Goal: Transaction & Acquisition: Purchase product/service

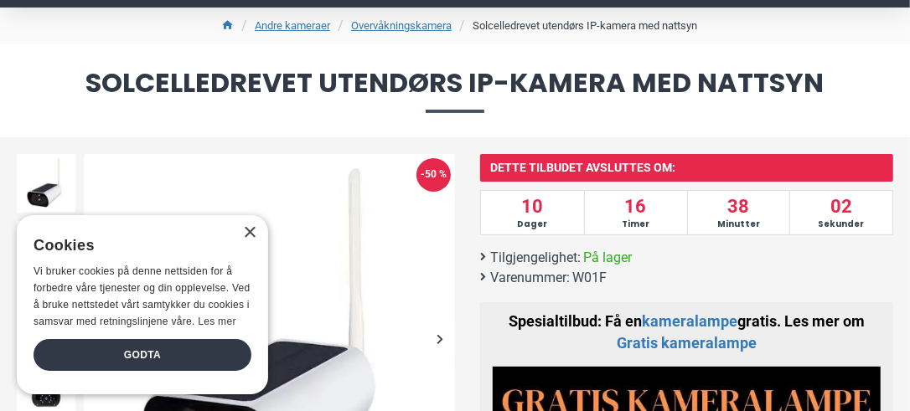
scroll to position [134, 0]
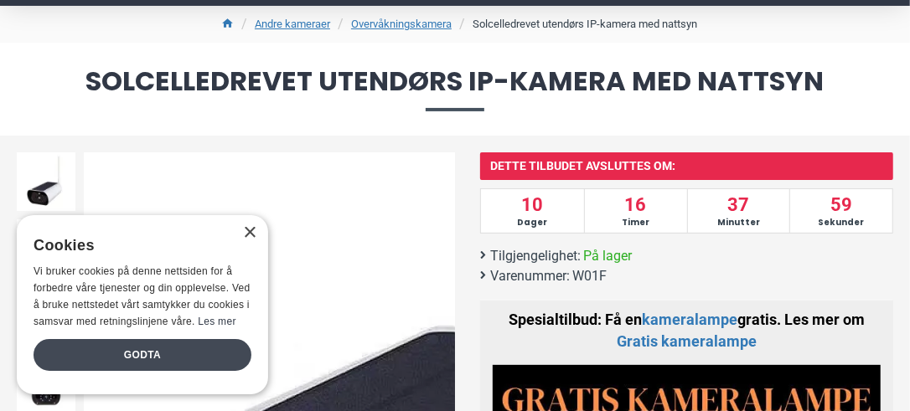
click at [156, 347] on div "Godta" at bounding box center [143, 355] width 218 height 32
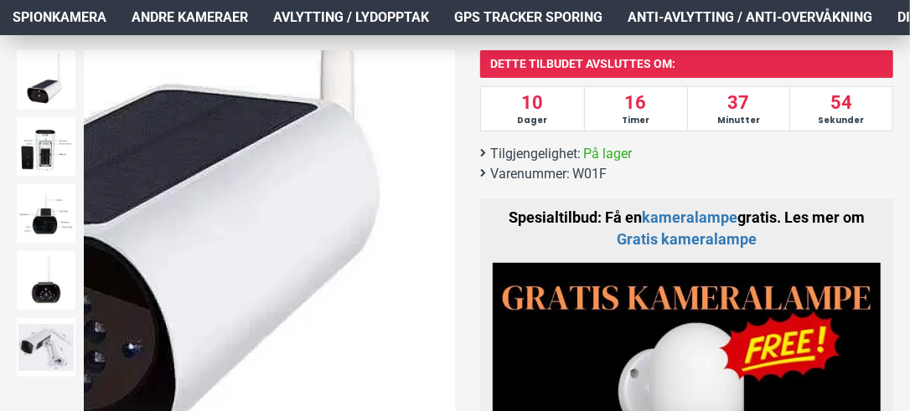
scroll to position [235, 0]
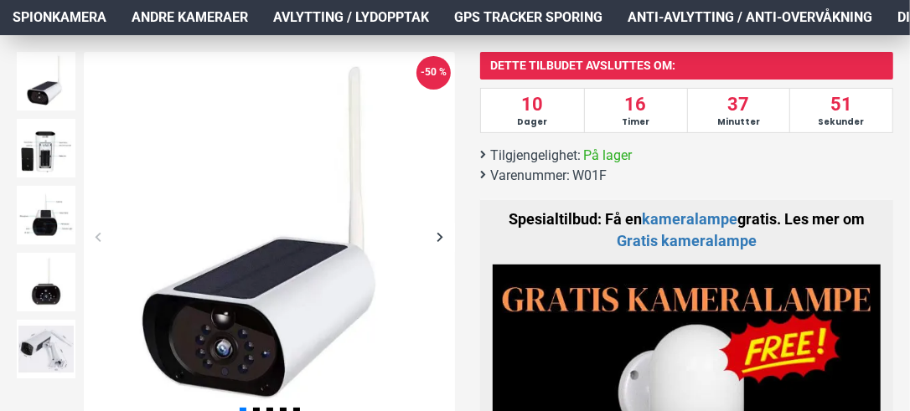
click at [446, 239] on div "Next slide" at bounding box center [439, 237] width 29 height 29
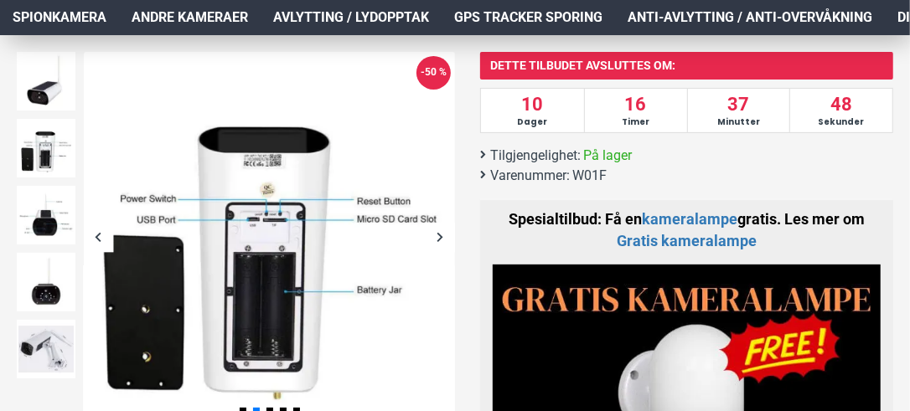
click at [446, 239] on div "Next slide" at bounding box center [439, 237] width 29 height 29
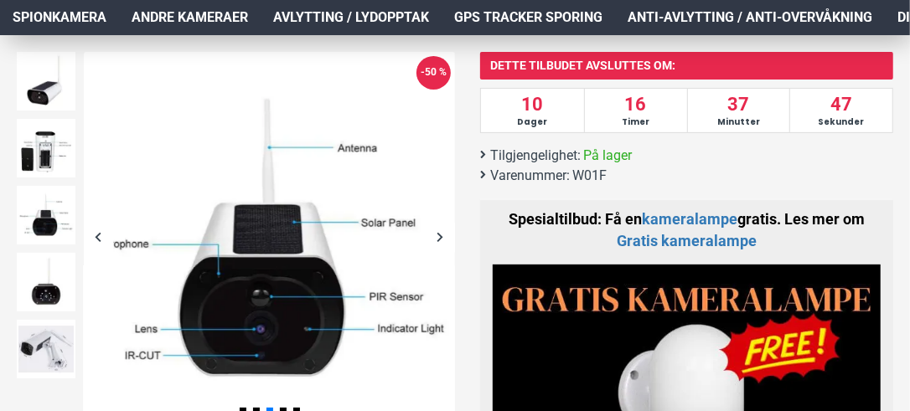
click at [446, 239] on div "Next slide" at bounding box center [439, 237] width 29 height 29
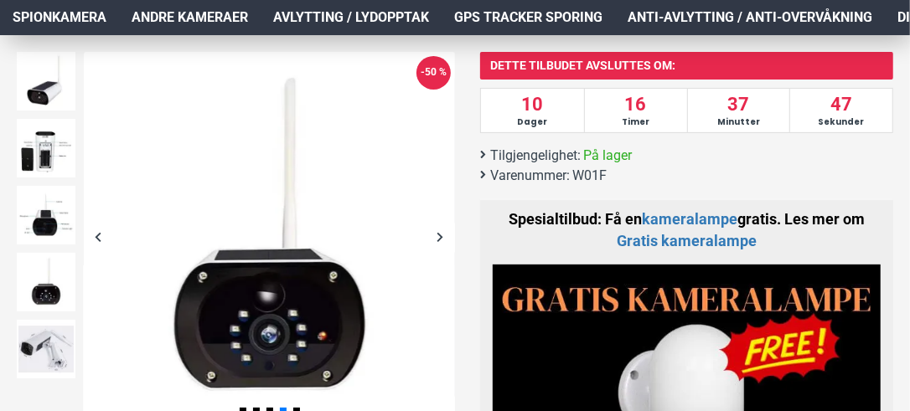
click at [446, 239] on div "Next slide" at bounding box center [439, 237] width 29 height 29
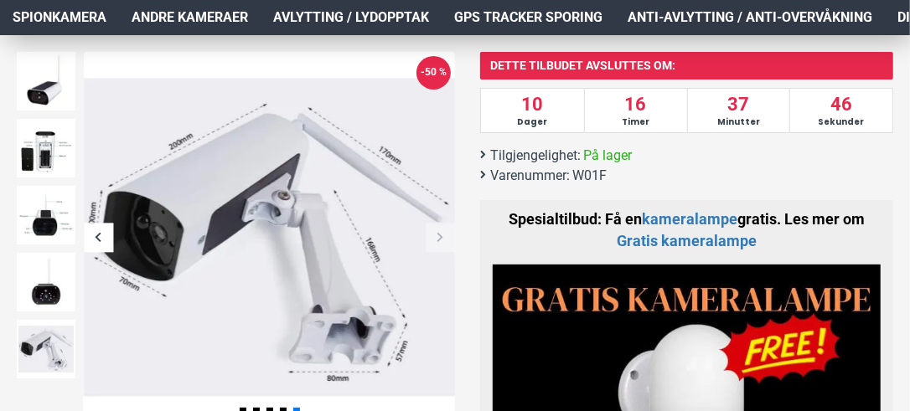
click at [446, 239] on div "Next slide" at bounding box center [439, 237] width 29 height 29
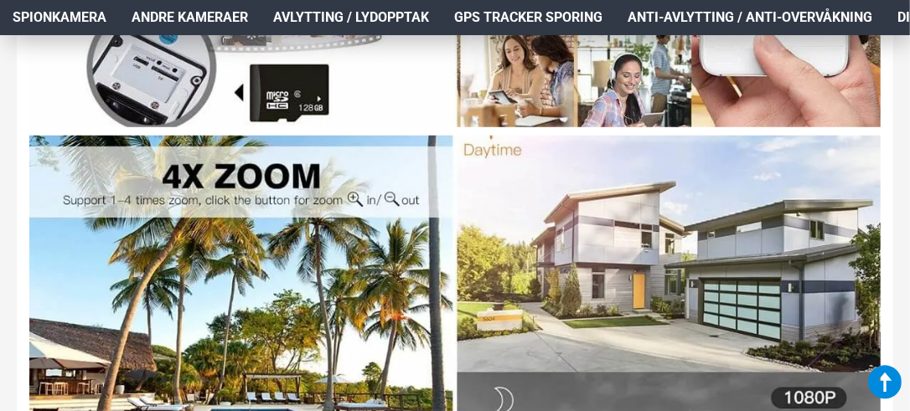
scroll to position [4061, 0]
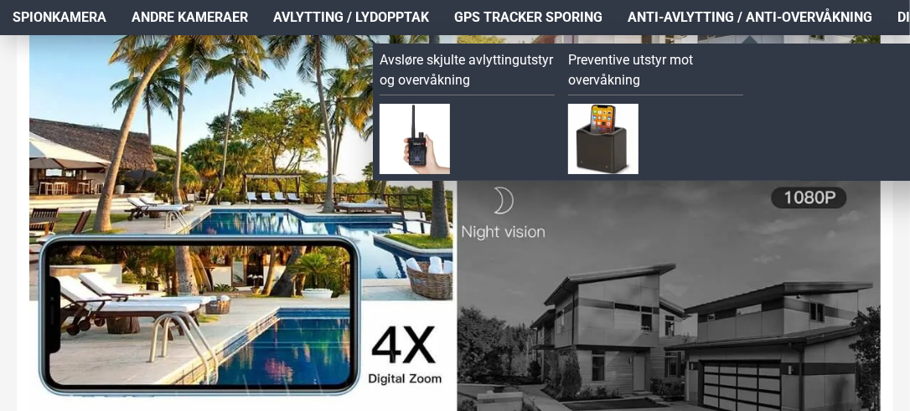
click at [738, 20] on span "Anti-avlytting / Anti-overvåkning" at bounding box center [749, 18] width 245 height 20
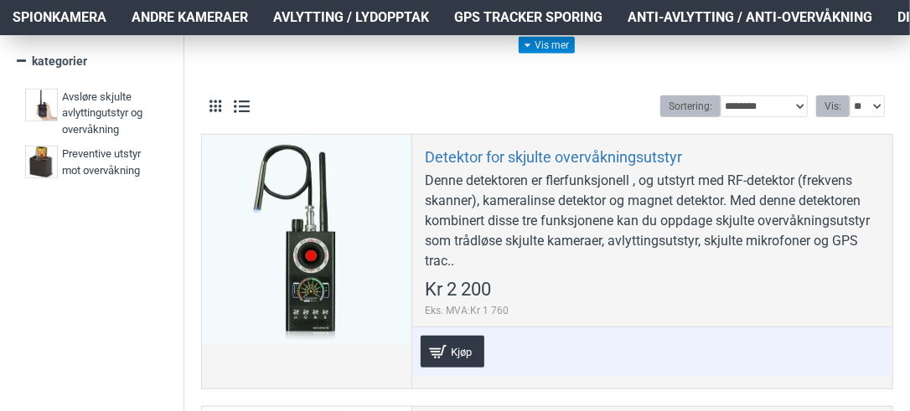
scroll to position [391, 0]
click at [97, 110] on span "Avsløre skjulte avlyttingutstyr og overvåkning" at bounding box center [108, 112] width 92 height 49
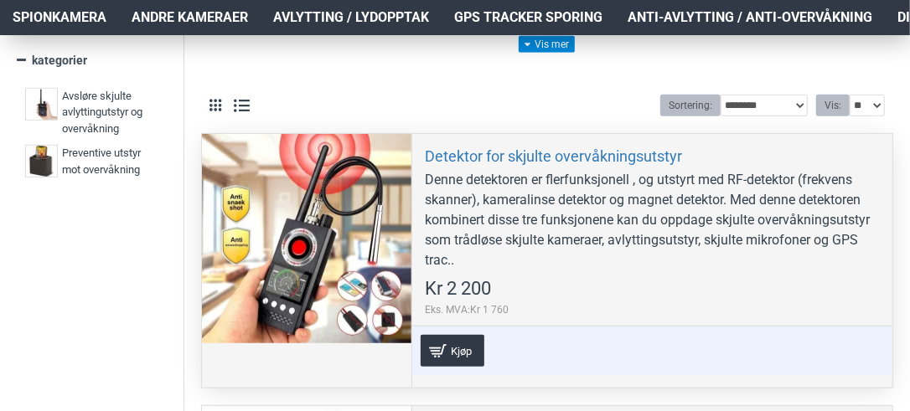
click at [861, 326] on div "* Kjøp Legg til ønskeliste Sammenlign" at bounding box center [652, 350] width 480 height 49
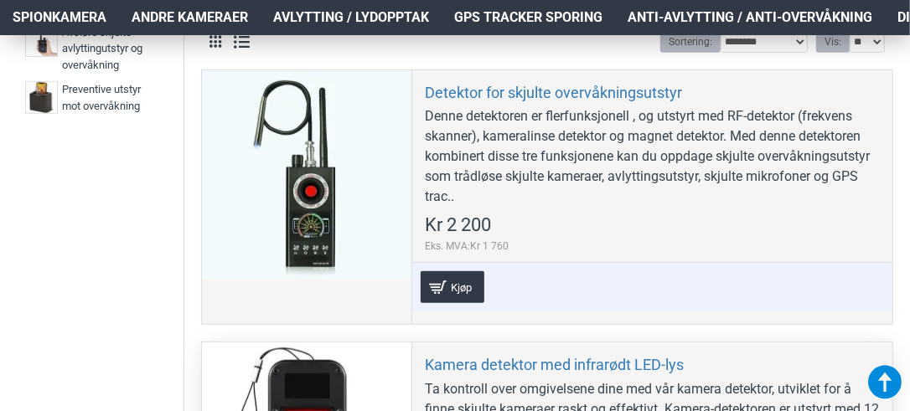
scroll to position [458, 0]
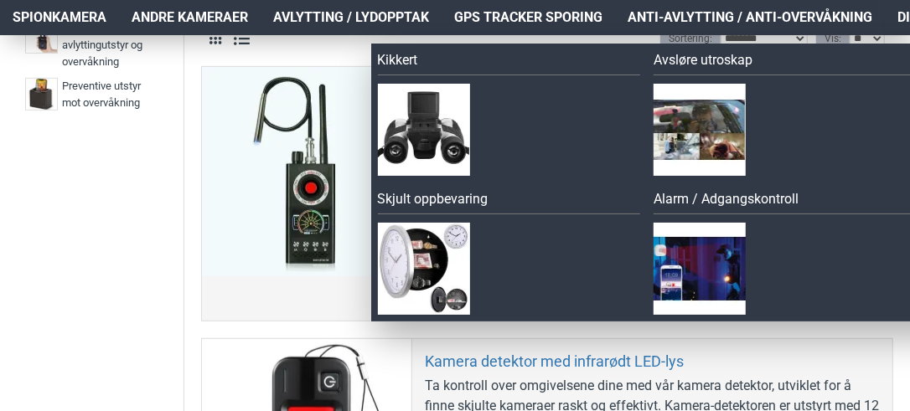
click at [902, 20] on span "Diverse" at bounding box center [923, 18] width 53 height 20
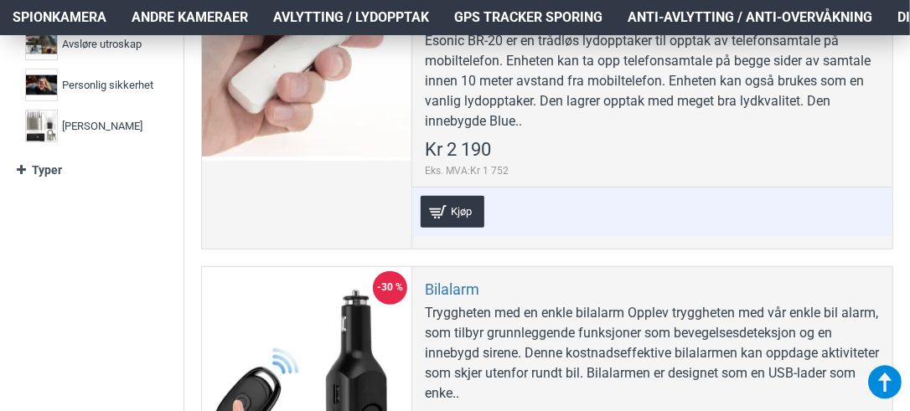
scroll to position [603, 0]
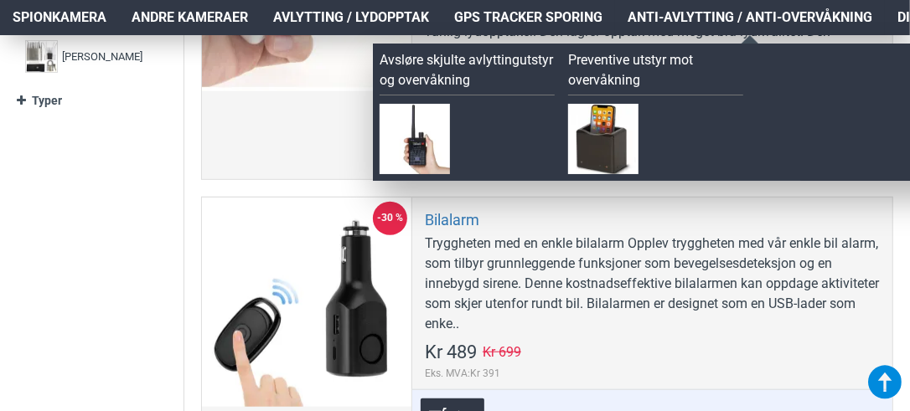
click at [794, 18] on span "Anti-avlytting / Anti-overvåkning" at bounding box center [749, 18] width 245 height 20
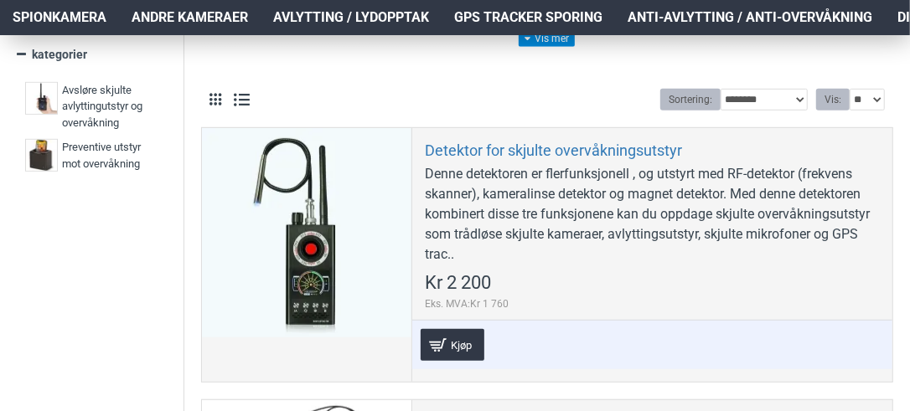
scroll to position [353, 0]
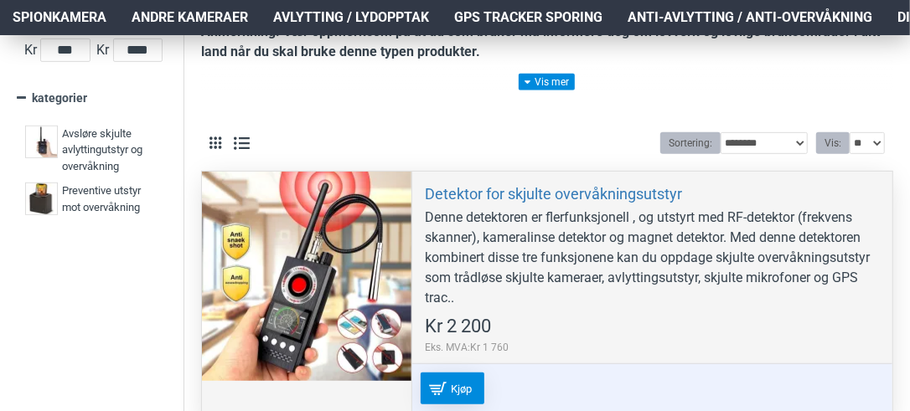
click at [441, 376] on link "Kjøp" at bounding box center [452, 389] width 64 height 32
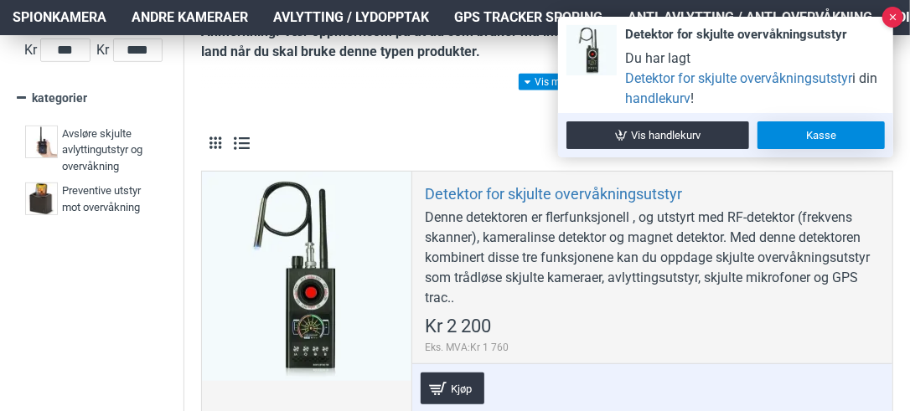
click at [818, 129] on link "Kasse" at bounding box center [820, 135] width 127 height 28
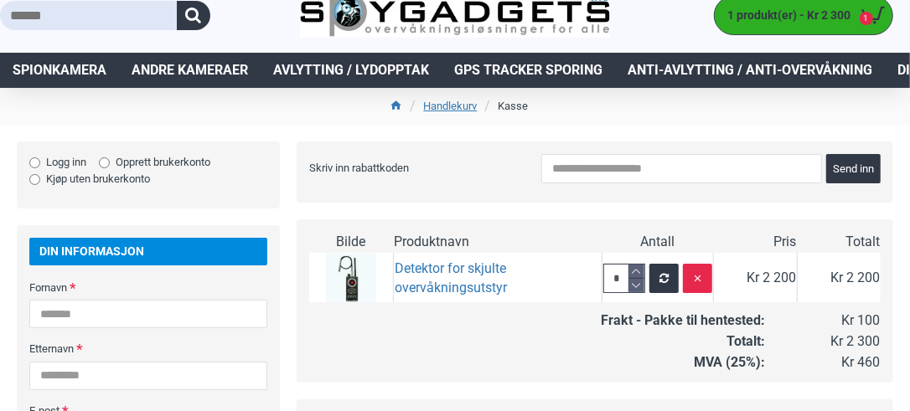
scroll to position [34, 0]
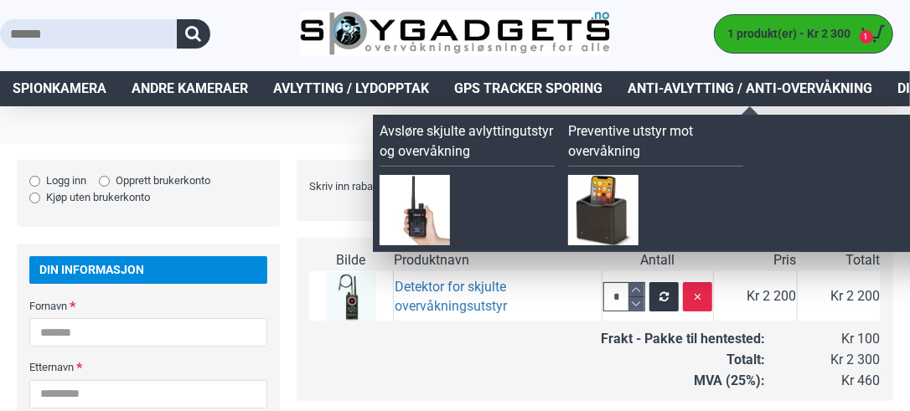
click at [664, 91] on span "Anti-avlytting / Anti-overvåkning" at bounding box center [749, 89] width 245 height 20
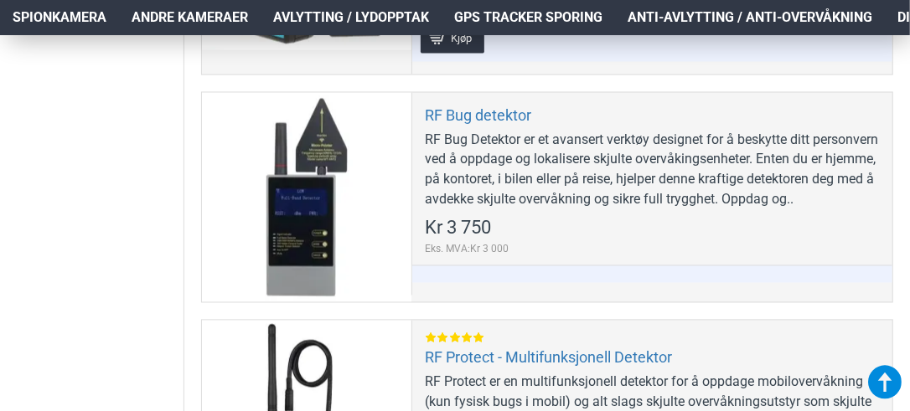
scroll to position [1441, 0]
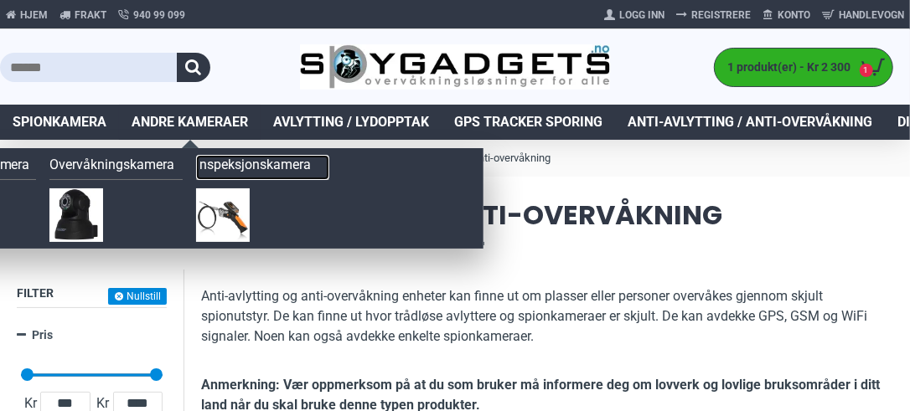
click at [219, 163] on link "Inspeksjonskamera" at bounding box center [262, 167] width 133 height 25
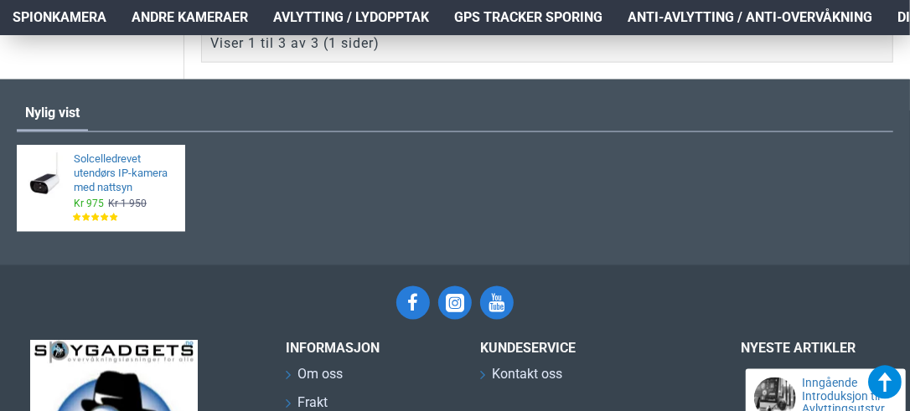
scroll to position [4, 0]
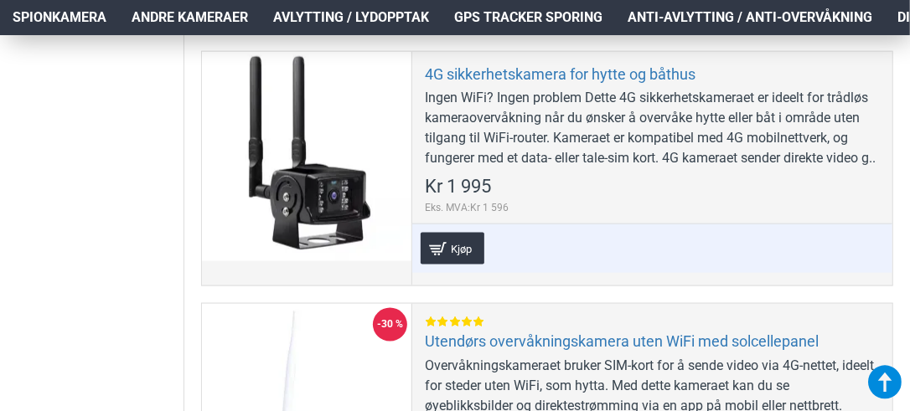
scroll to position [981, 0]
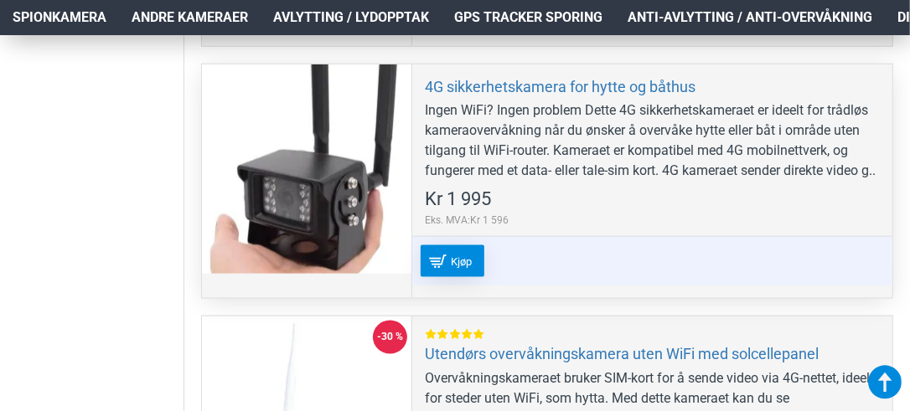
click at [454, 267] on span "Kjøp" at bounding box center [460, 261] width 29 height 11
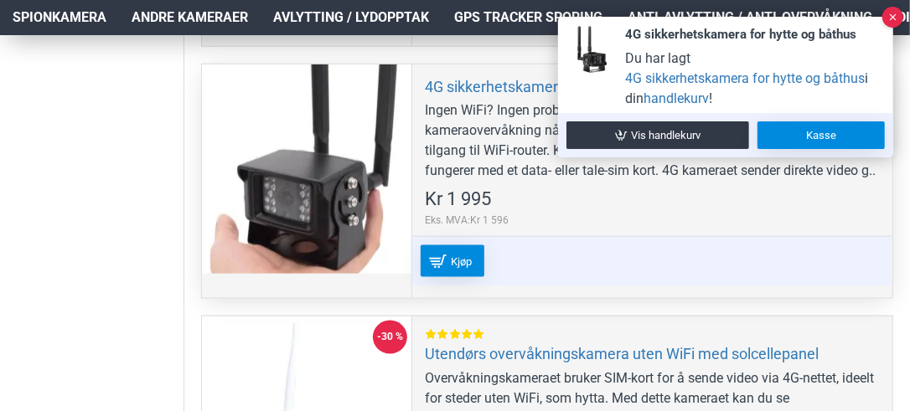
click at [771, 126] on link "Kasse" at bounding box center [820, 135] width 127 height 28
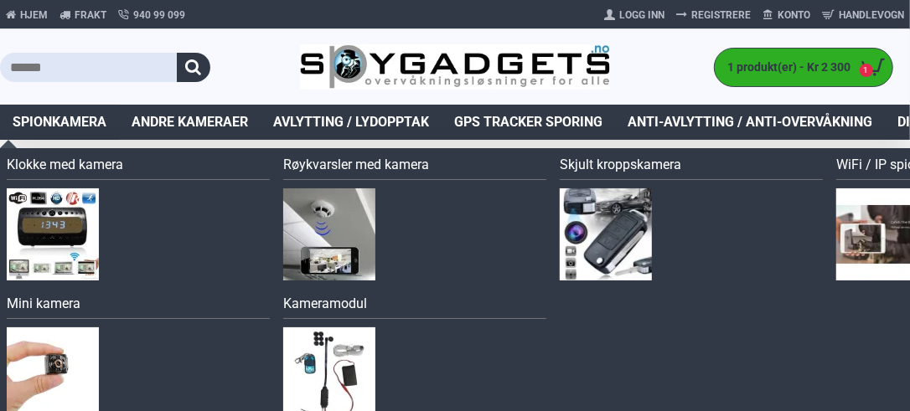
click at [71, 119] on span "Spionkamera" at bounding box center [60, 122] width 94 height 20
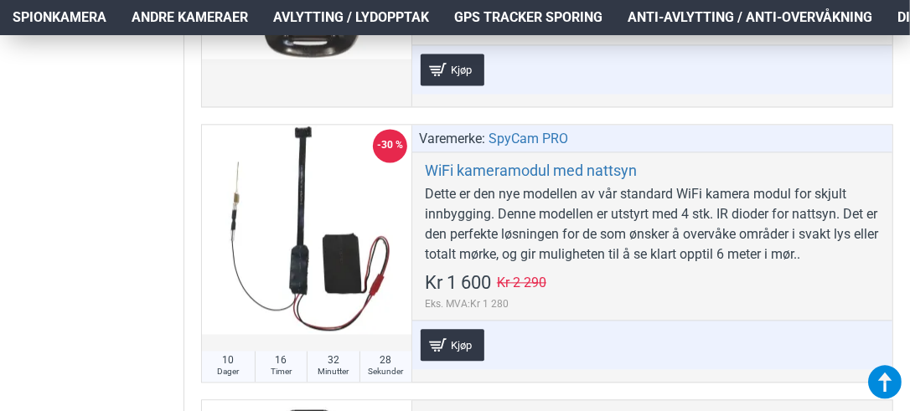
scroll to position [8158, 0]
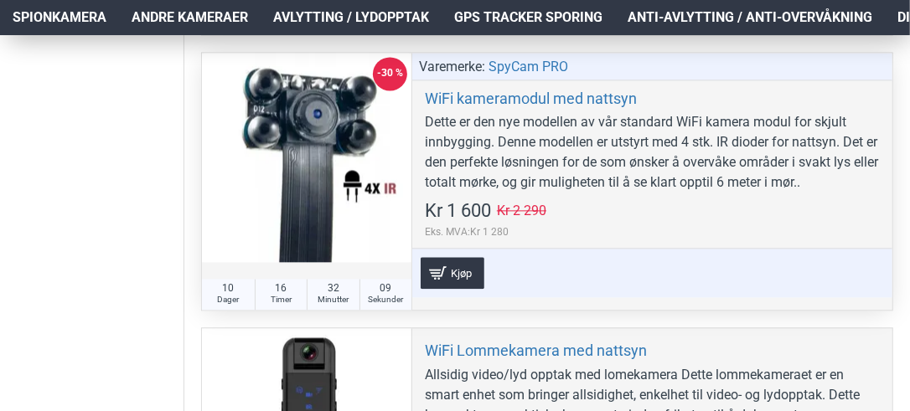
click at [343, 153] on div at bounding box center [306, 157] width 209 height 209
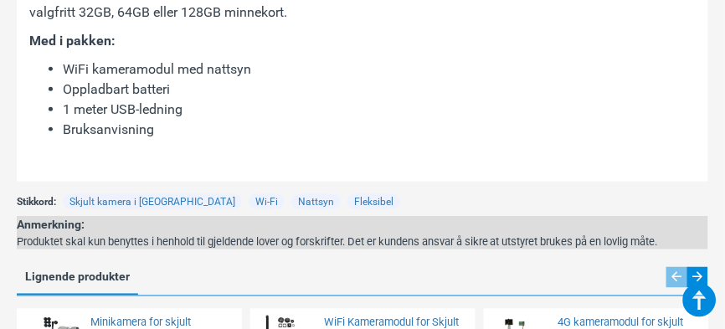
scroll to position [2192, 0]
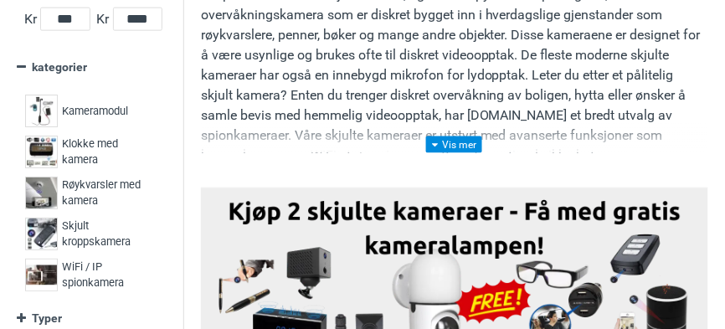
scroll to position [322, 0]
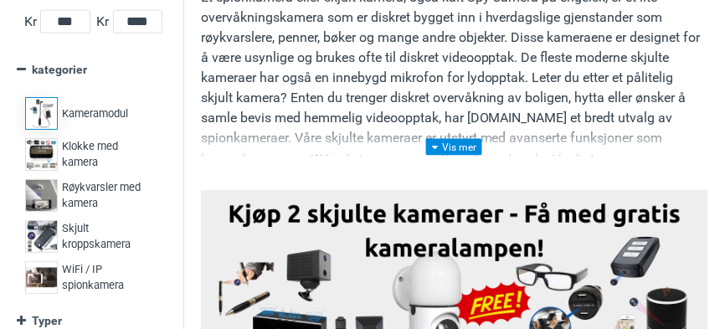
click at [90, 119] on span "Kameramodul" at bounding box center [95, 114] width 66 height 17
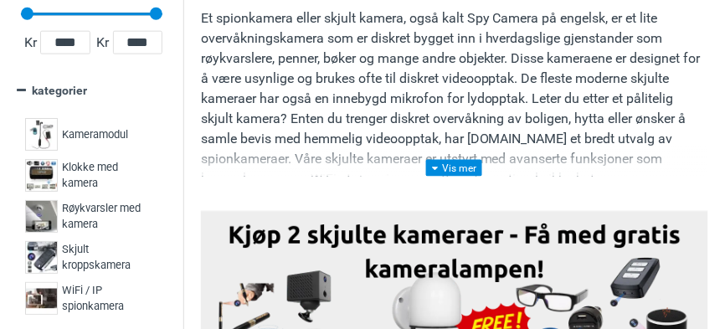
scroll to position [294, 0]
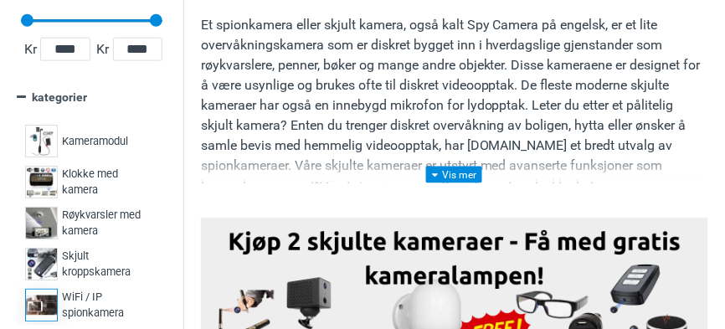
click at [100, 293] on span "WiFi / IP spionkamera" at bounding box center [108, 305] width 92 height 33
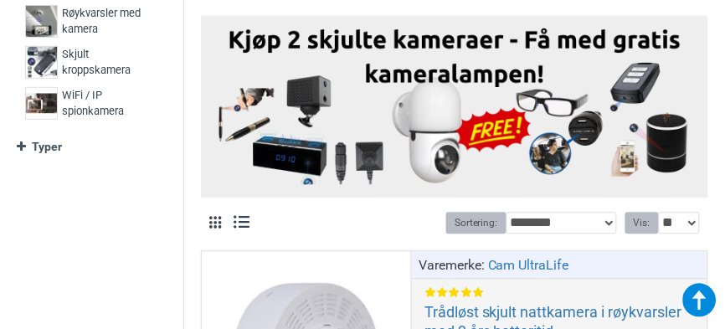
scroll to position [508, 0]
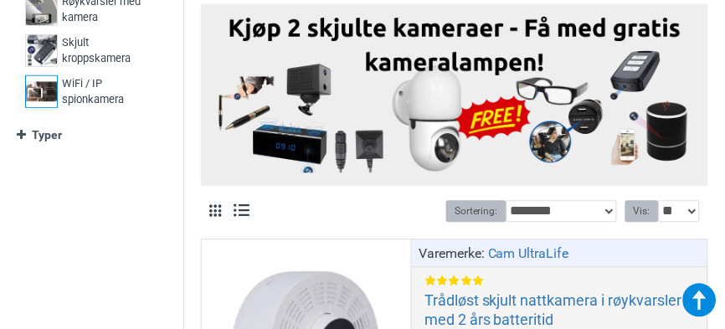
click at [80, 92] on span "WiFi / IP spionkamera" at bounding box center [108, 91] width 92 height 33
click at [45, 90] on img at bounding box center [41, 91] width 33 height 33
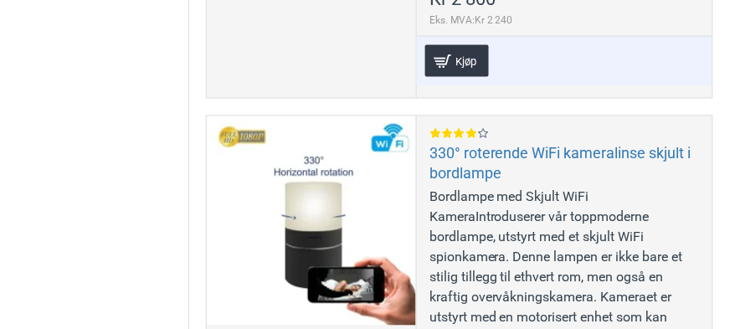
scroll to position [0, 0]
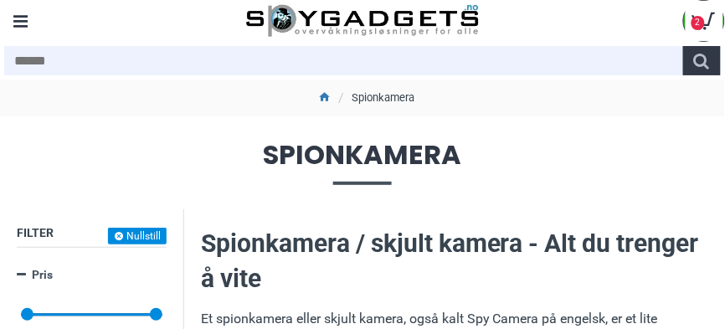
click at [18, 20] on div "Menu" at bounding box center [21, 21] width 42 height 42
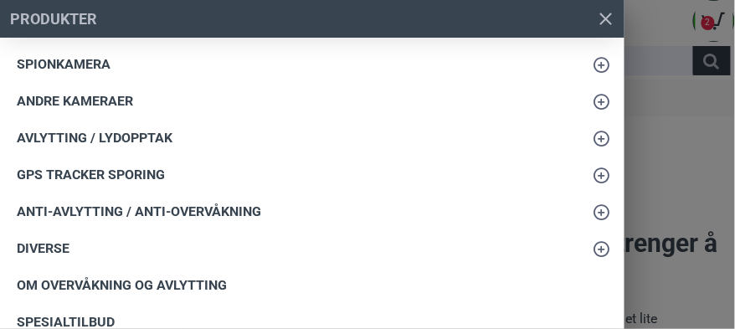
click at [48, 243] on span "Diverse" at bounding box center [43, 249] width 53 height 20
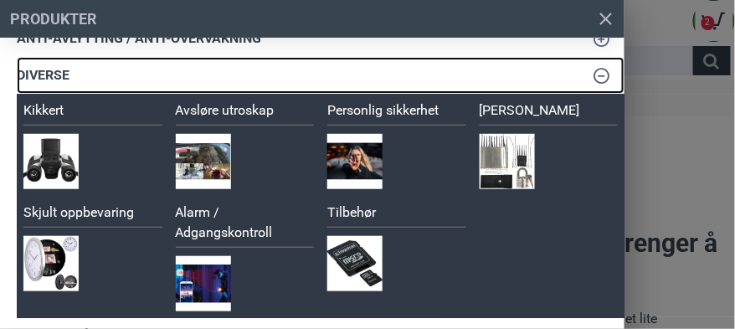
scroll to position [175, 0]
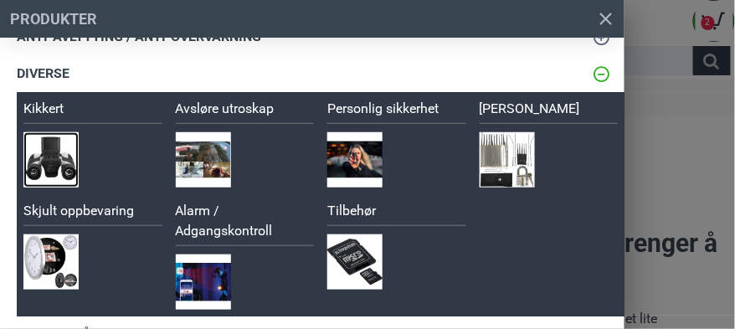
click at [52, 159] on img at bounding box center [50, 159] width 55 height 55
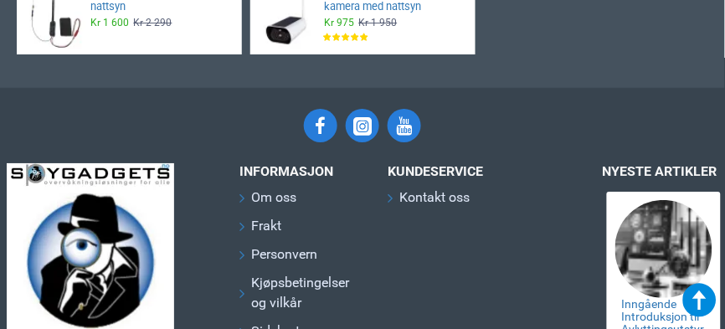
scroll to position [1020, 0]
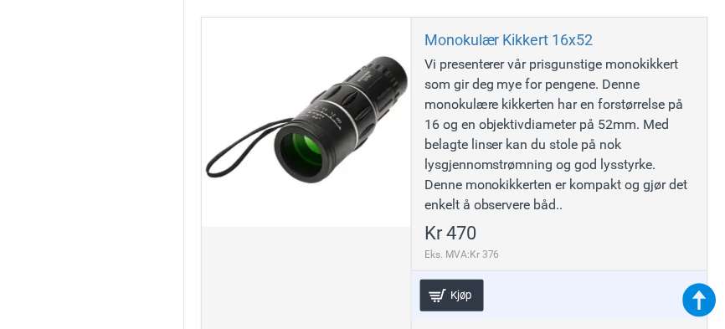
drag, startPoint x: 702, startPoint y: 281, endPoint x: 701, endPoint y: 246, distance: 35.2
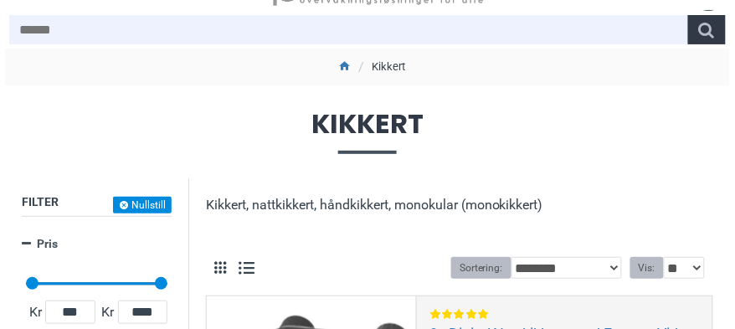
scroll to position [1, 0]
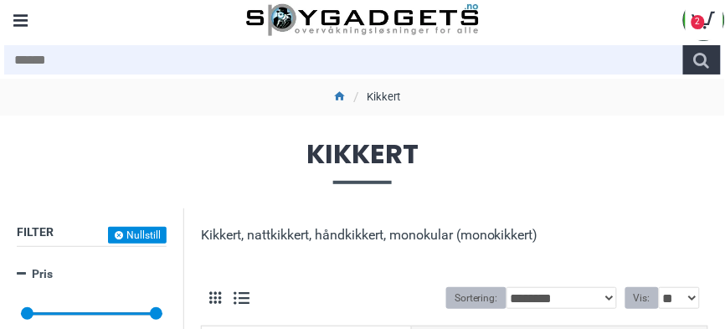
click at [18, 27] on div "Menu" at bounding box center [21, 20] width 42 height 42
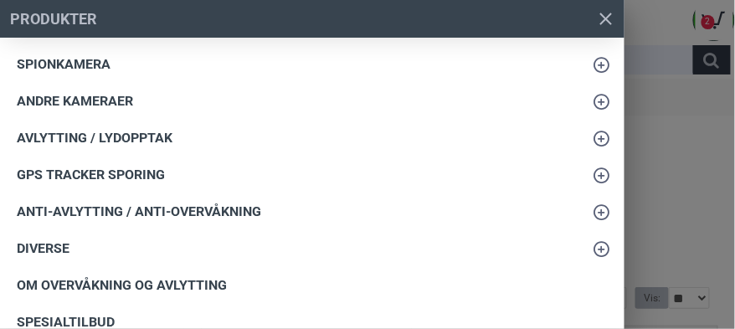
click at [56, 249] on span "Diverse" at bounding box center [43, 249] width 53 height 20
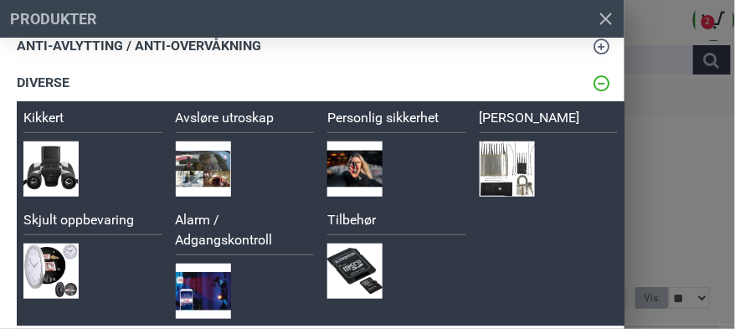
scroll to position [188, 0]
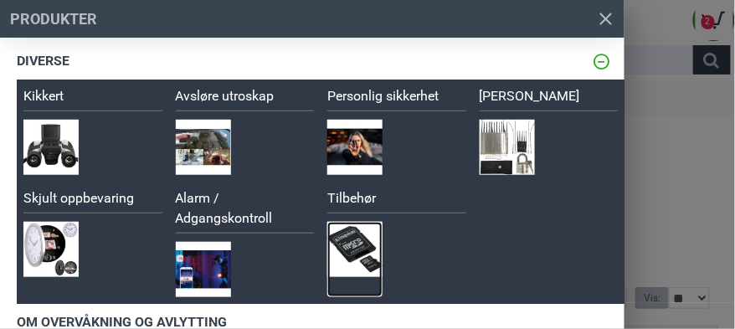
click at [358, 255] on img at bounding box center [354, 249] width 55 height 55
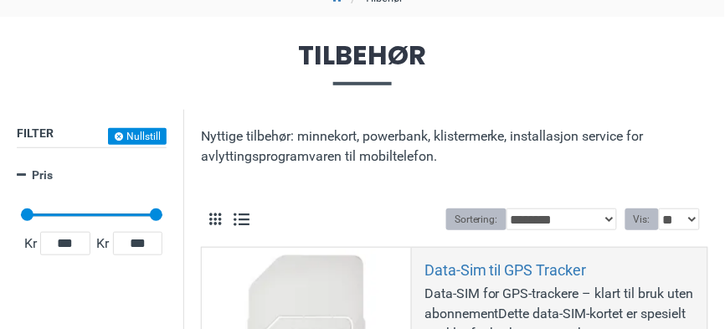
scroll to position [79, 0]
